Goal: Task Accomplishment & Management: Use online tool/utility

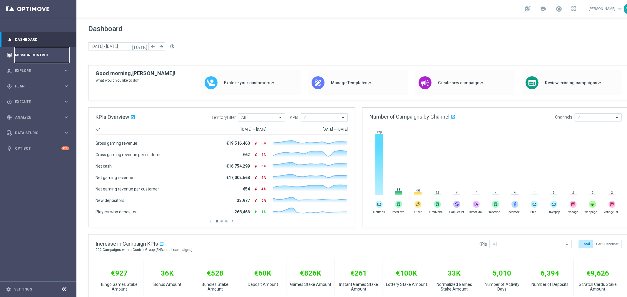
click at [42, 55] on link "Mission Control" at bounding box center [42, 55] width 54 height 16
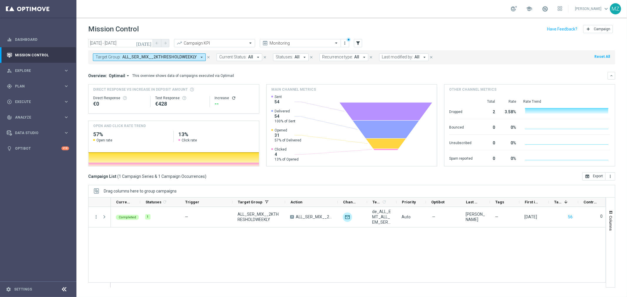
click at [173, 58] on span "ALL_SER_MIX__2KTHRESHOLDWEEKLY" at bounding box center [159, 57] width 74 height 5
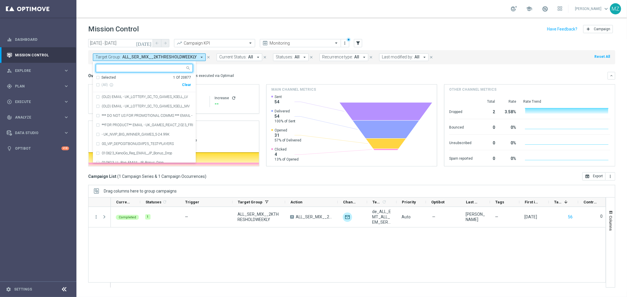
click at [0, 0] on div "Clear" at bounding box center [0, 0] width 0 height 0
click at [358, 41] on icon "filter_alt" at bounding box center [357, 43] width 5 height 5
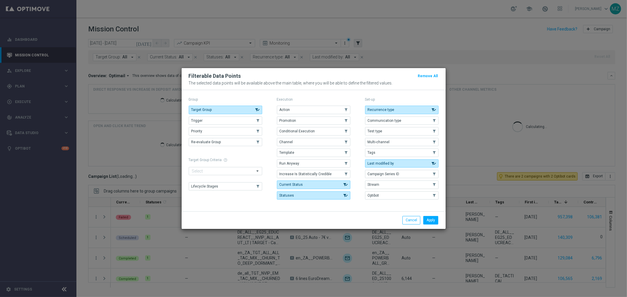
click at [250, 118] on button "Trigger" at bounding box center [225, 121] width 73 height 8
click at [431, 219] on button "Apply" at bounding box center [430, 220] width 15 height 8
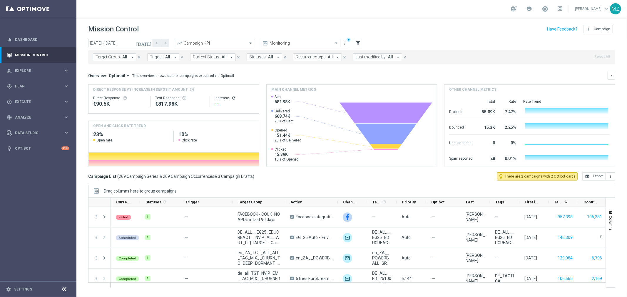
click at [166, 57] on span "All" at bounding box center [167, 57] width 5 height 5
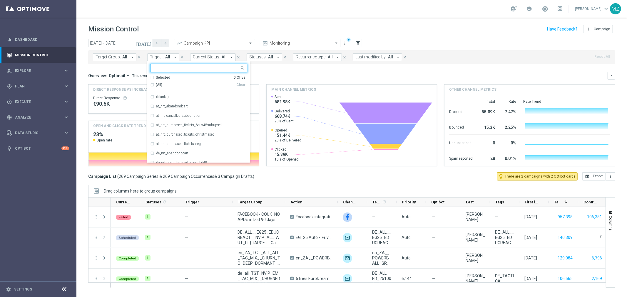
click at [148, 42] on icon "[DATE]" at bounding box center [144, 43] width 16 height 5
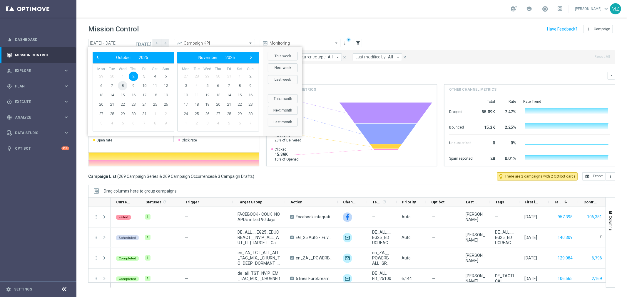
click at [124, 87] on span "8" at bounding box center [122, 85] width 9 height 9
type input "[DATE] - [DATE]"
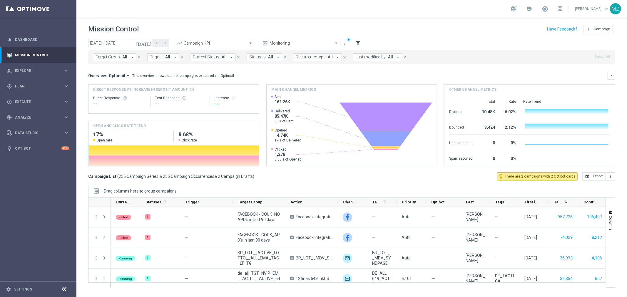
click at [160, 53] on button "Trigger: All arrow_drop_down" at bounding box center [163, 57] width 32 height 8
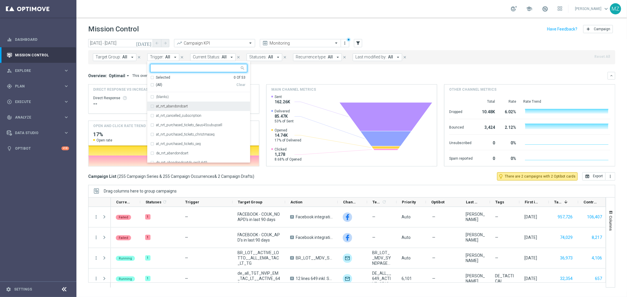
drag, startPoint x: 152, startPoint y: 106, endPoint x: 157, endPoint y: 105, distance: 5.1
click at [152, 106] on div "at_nrt_abandondcart" at bounding box center [198, 106] width 97 height 9
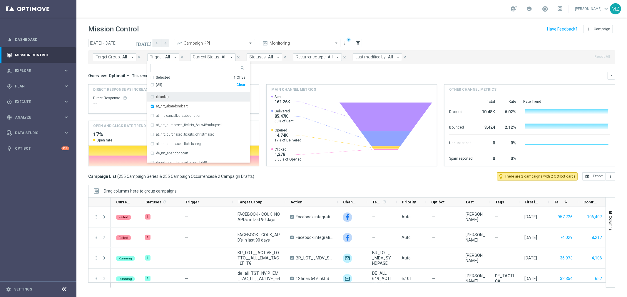
click at [293, 21] on header "Mission Control add Campaign" at bounding box center [351, 28] width 551 height 21
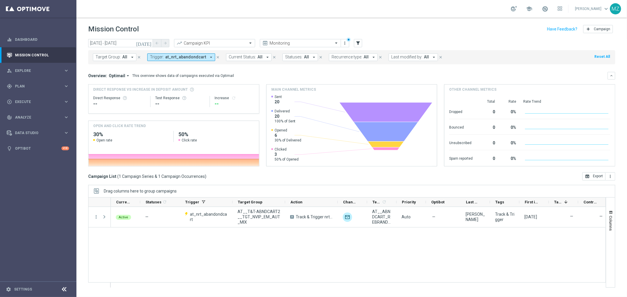
click at [198, 56] on span "at_nrt_abandondcart" at bounding box center [185, 57] width 41 height 5
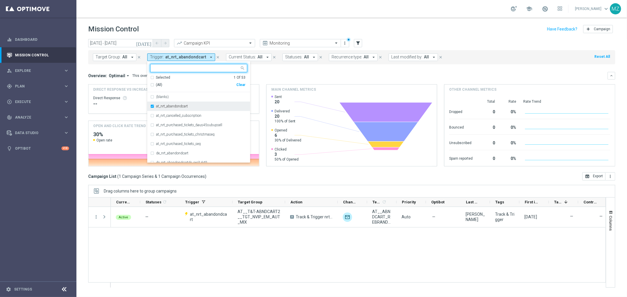
click at [166, 105] on label "at_nrt_abandondcart" at bounding box center [172, 107] width 32 height 4
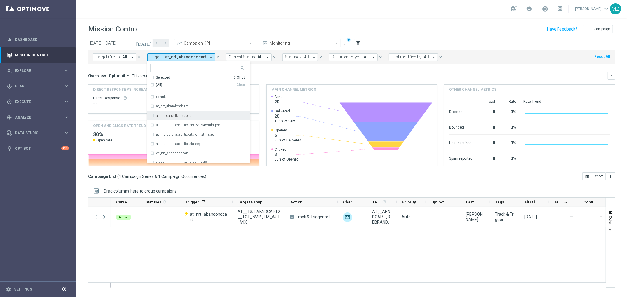
click at [168, 116] on label "at_nrt_cancelled_subscription" at bounding box center [178, 116] width 45 height 4
click at [265, 19] on header "Mission Control add Campaign" at bounding box center [351, 28] width 551 height 21
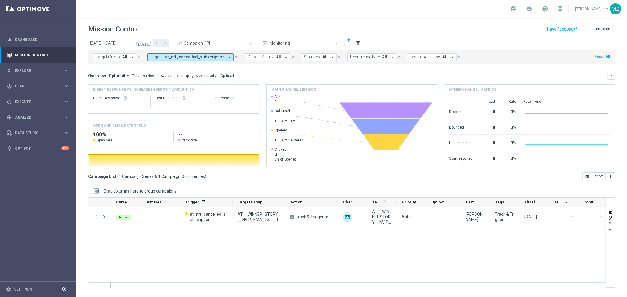
click at [204, 56] on span "at_nrt_cancelled_subscription" at bounding box center [194, 57] width 59 height 5
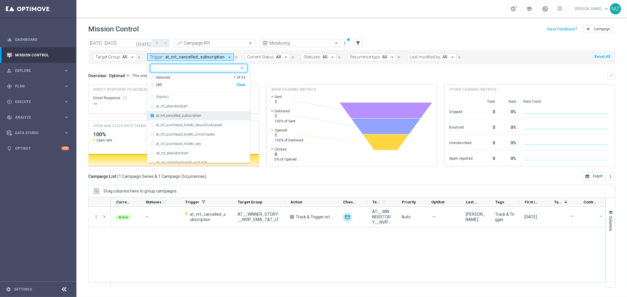
click at [156, 118] on label "at_nrt_cancelled_subscription" at bounding box center [178, 116] width 45 height 4
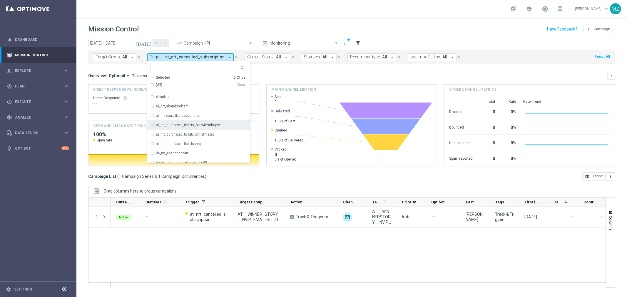
click at [177, 126] on label "at_nrt_purchased_tickets_6aus45subupsell" at bounding box center [189, 125] width 66 height 4
click at [265, 21] on header "Mission Control add Campaign" at bounding box center [351, 28] width 551 height 21
